Goal: Information Seeking & Learning: Learn about a topic

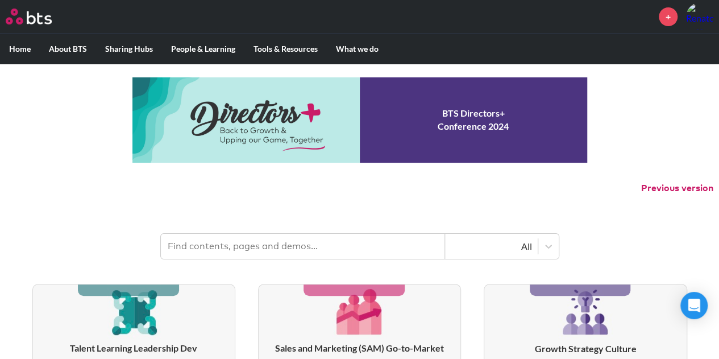
click at [387, 77] on link "Digital" at bounding box center [389, 79] width 59 height 30
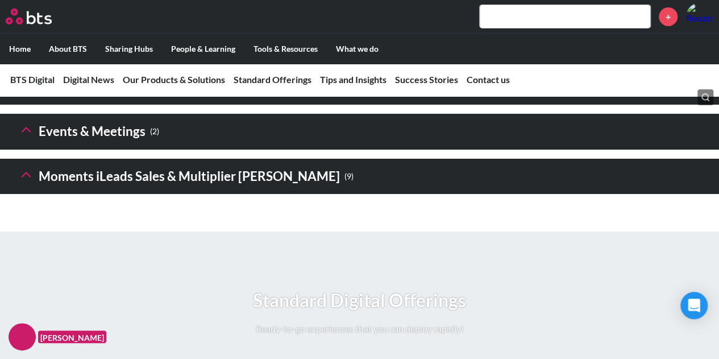
scroll to position [1934, 0]
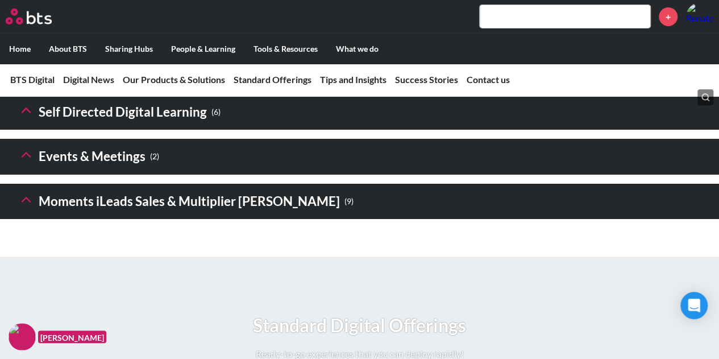
click at [34, 125] on h3 "Self Directed Digital Learning ( 6 )" at bounding box center [119, 112] width 202 height 24
click at [28, 112] on polyline at bounding box center [26, 110] width 8 height 4
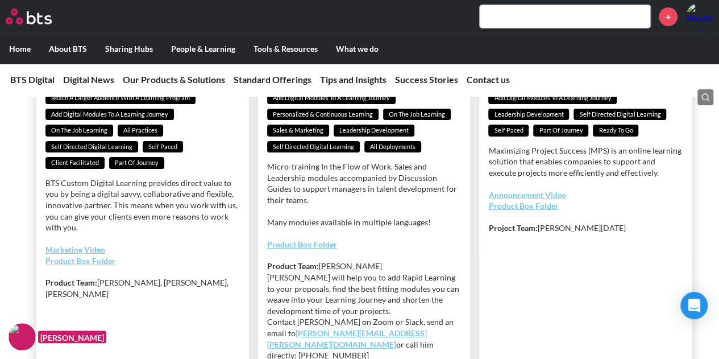
scroll to position [2161, 0]
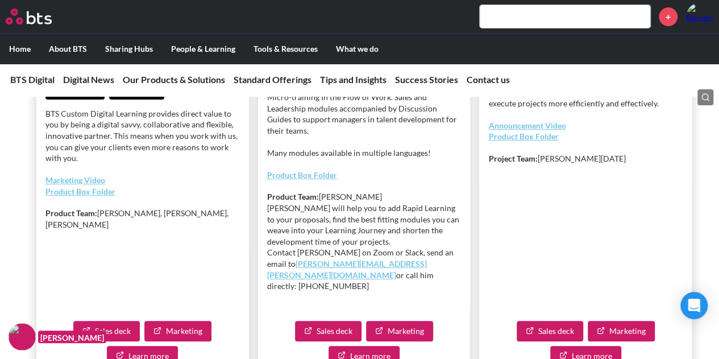
click at [300, 180] on link "Product Box Folder" at bounding box center [302, 175] width 70 height 10
